Goal: Find specific page/section: Find specific page/section

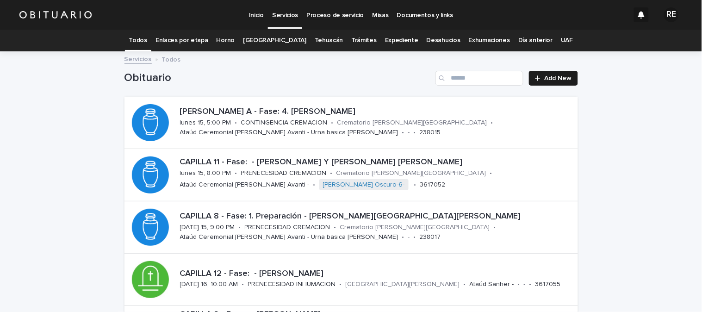
click at [386, 34] on link "Expediente" at bounding box center [401, 41] width 33 height 22
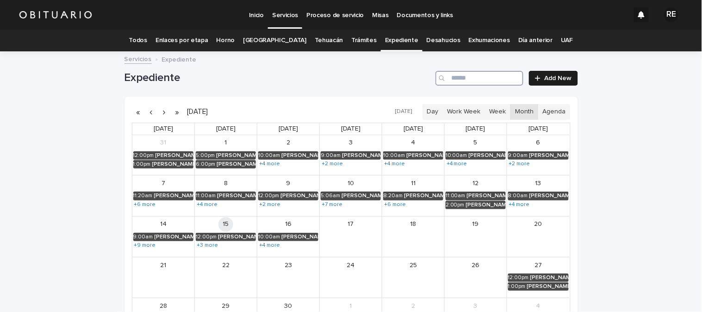
click at [478, 75] on input "Search" at bounding box center [479, 78] width 88 height 15
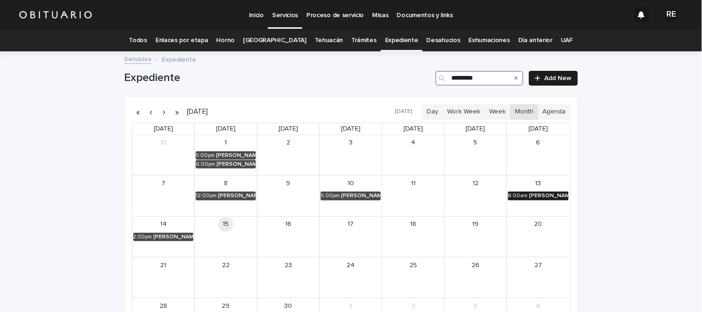
click at [545, 195] on div "[PERSON_NAME] [PERSON_NAME]" at bounding box center [548, 195] width 39 height 6
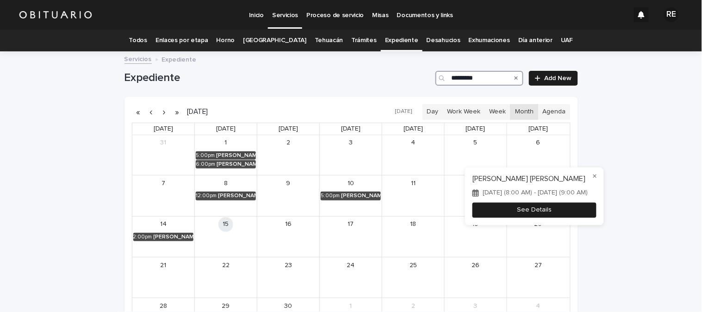
type input "*********"
click at [570, 217] on button "See Details" at bounding box center [534, 209] width 124 height 15
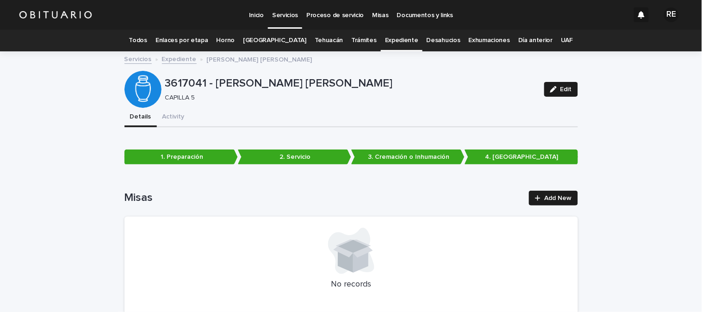
click at [147, 39] on link "Todos" at bounding box center [138, 41] width 18 height 22
